Goal: Task Accomplishment & Management: Complete application form

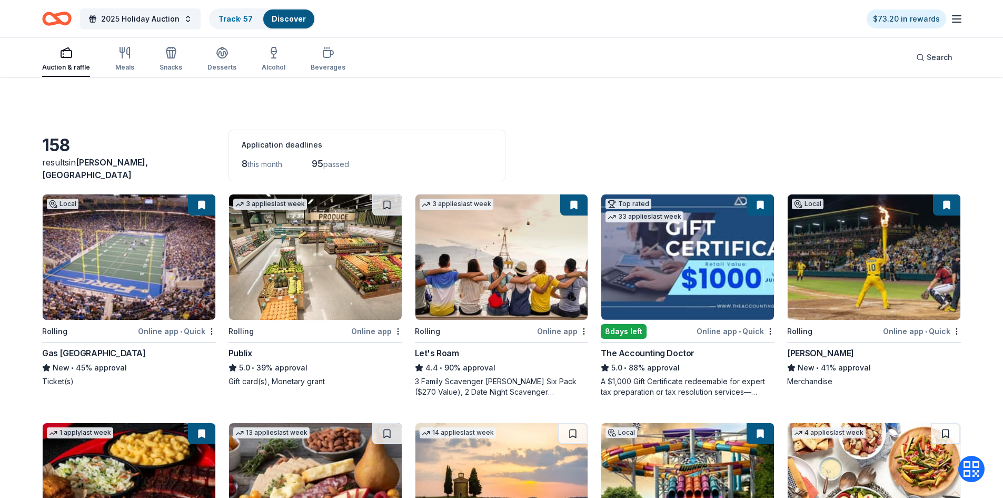
scroll to position [6581, 0]
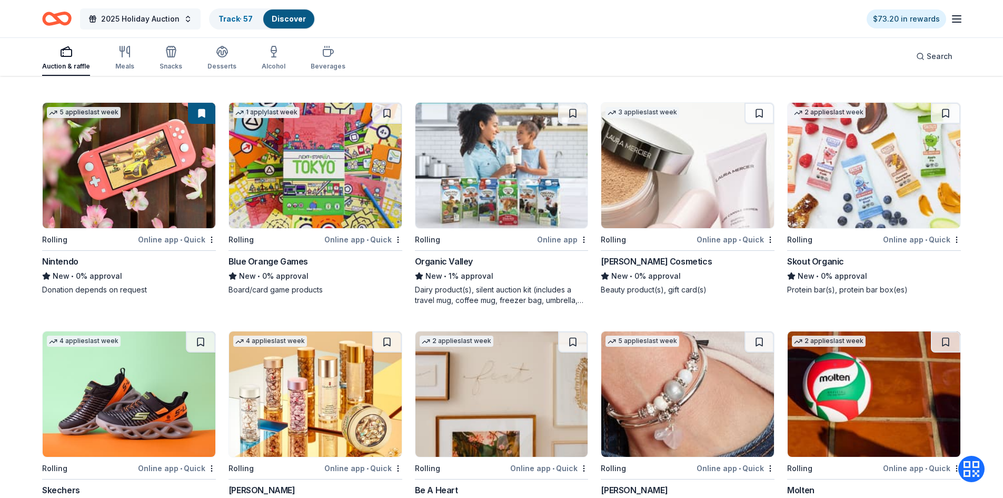
click at [155, 17] on span "2025 Holiday Auction" at bounding box center [140, 19] width 78 height 13
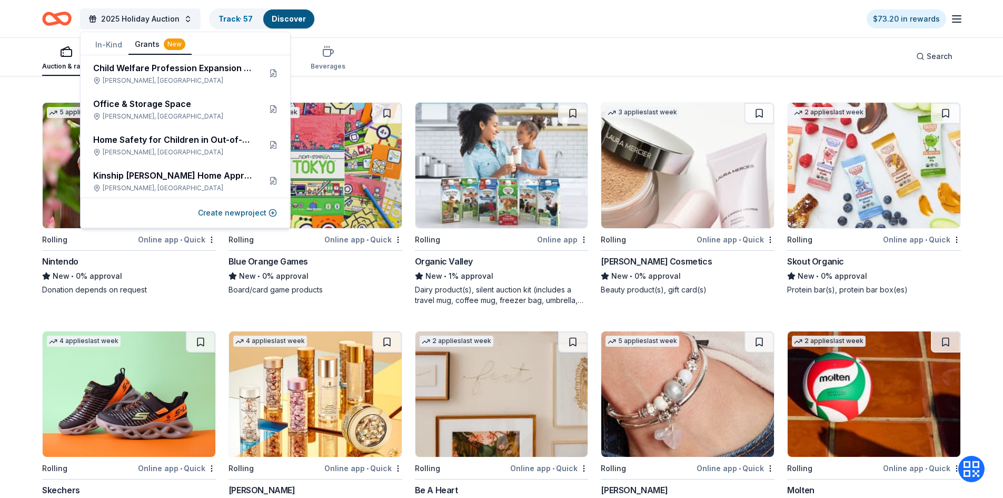
click at [147, 44] on button "Grants New" at bounding box center [159, 45] width 63 height 20
click at [160, 101] on div "Office & Storage Space" at bounding box center [172, 103] width 159 height 13
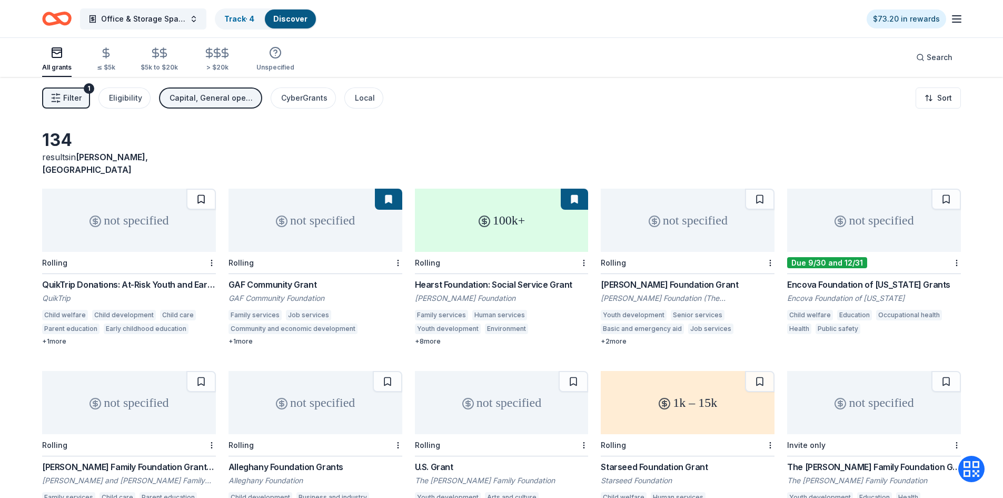
click at [207, 194] on button at bounding box center [200, 198] width 29 height 21
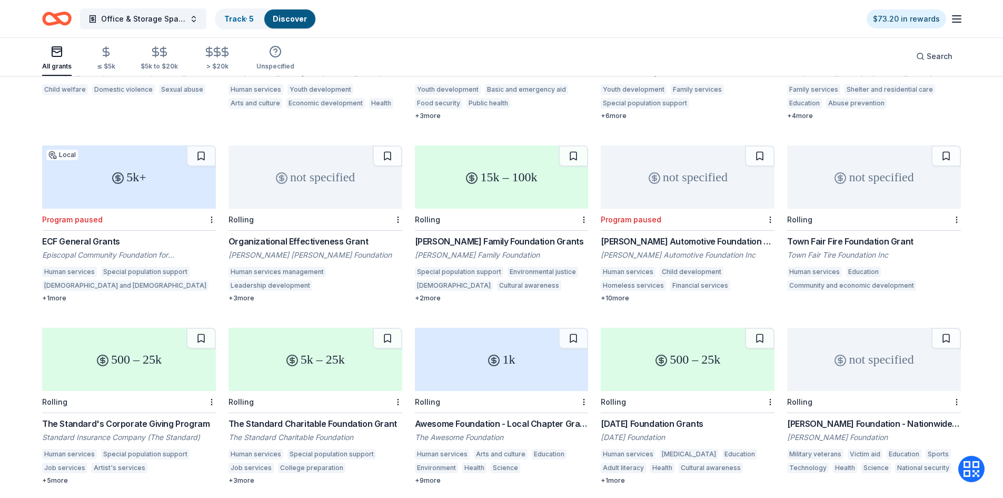
scroll to position [992, 0]
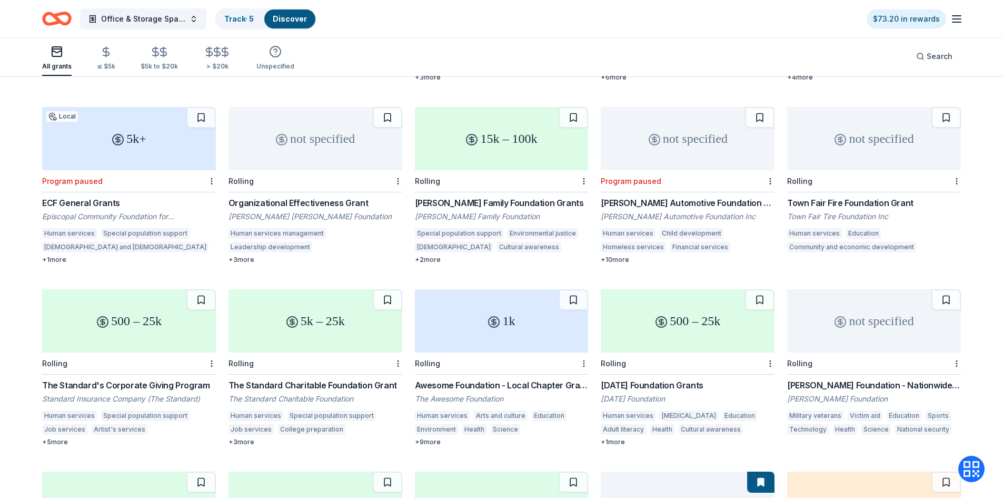
click at [184, 211] on div "Episcopal Community Foundation for Middle and North Georgia" at bounding box center [129, 216] width 174 height 11
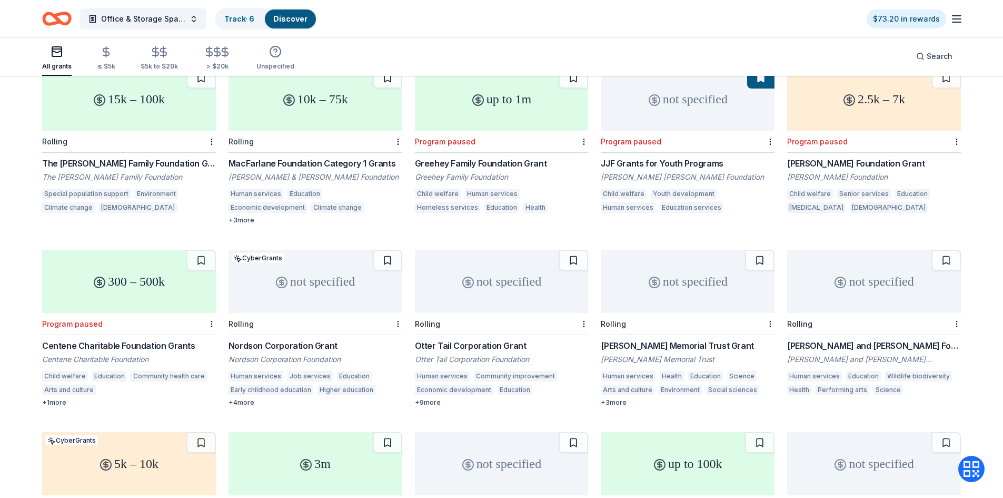
scroll to position [1405, 0]
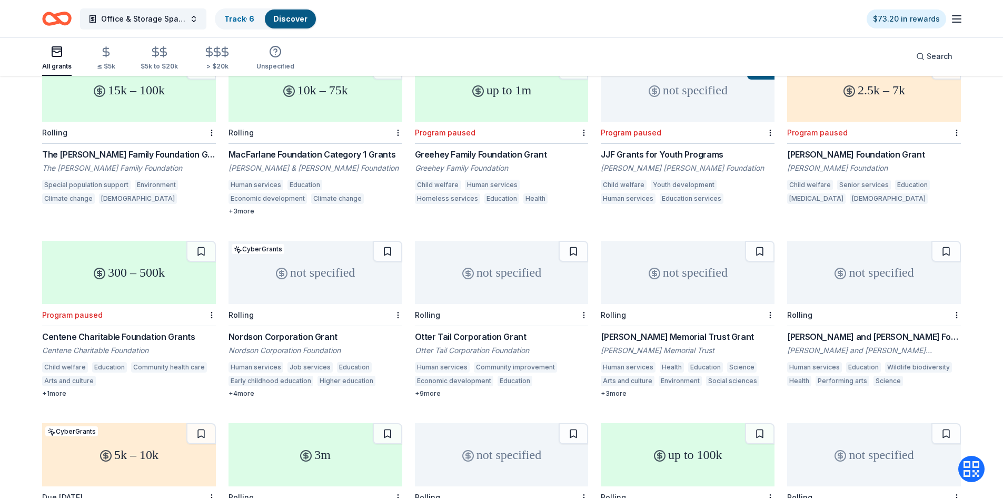
click at [132, 305] on div "Program paused" at bounding box center [129, 315] width 174 height 22
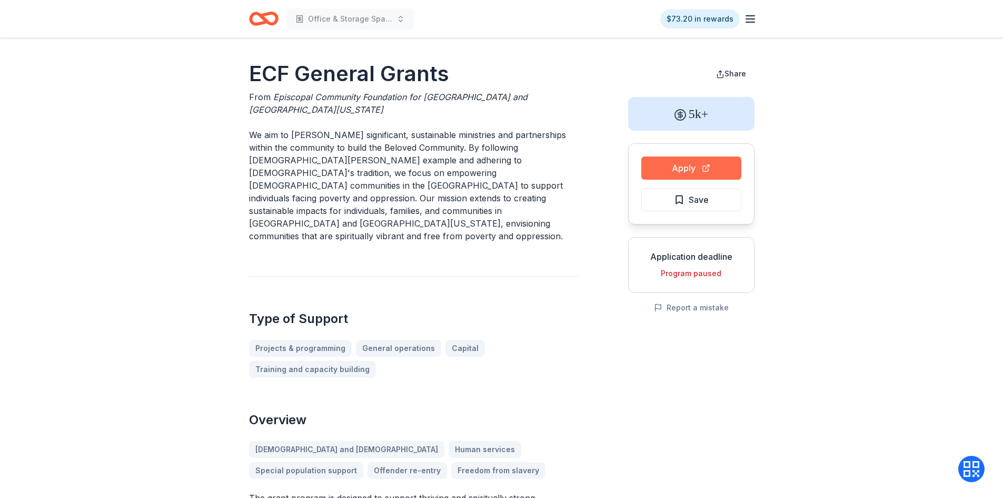
click at [723, 171] on button "Apply" at bounding box center [691, 167] width 100 height 23
click at [672, 194] on button "Save" at bounding box center [691, 199] width 100 height 23
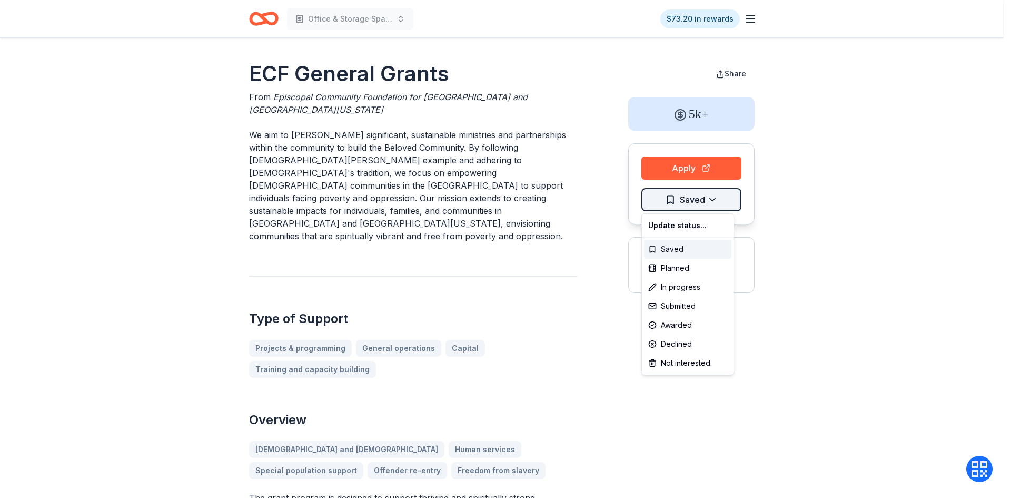
click at [697, 202] on html "Office & Storage Space $73.20 in rewards ECF General Grants From Episcopal Comm…" at bounding box center [505, 249] width 1011 height 498
click at [686, 281] on div "In progress" at bounding box center [687, 286] width 87 height 19
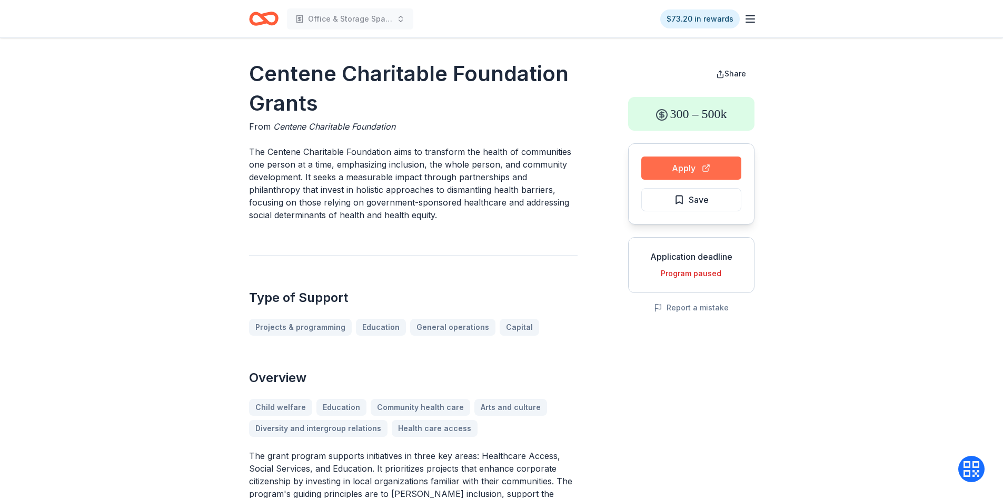
click at [695, 174] on button "Apply" at bounding box center [691, 167] width 100 height 23
